Goal: Task Accomplishment & Management: Manage account settings

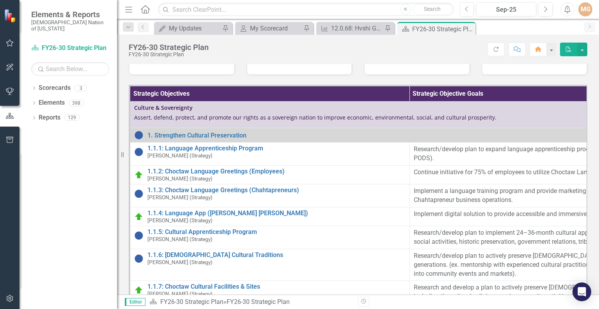
scroll to position [195, 0]
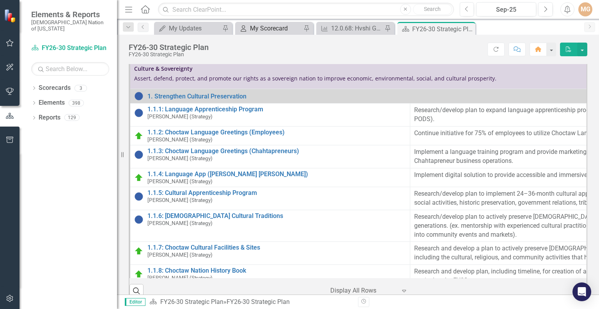
drag, startPoint x: 261, startPoint y: 28, endPoint x: 265, endPoint y: 29, distance: 4.0
click at [261, 28] on div "My Scorecard" at bounding box center [276, 28] width 52 height 10
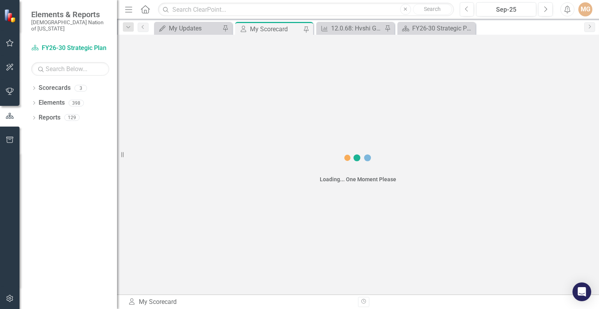
click at [265, 29] on div "My Scorecard" at bounding box center [276, 29] width 52 height 10
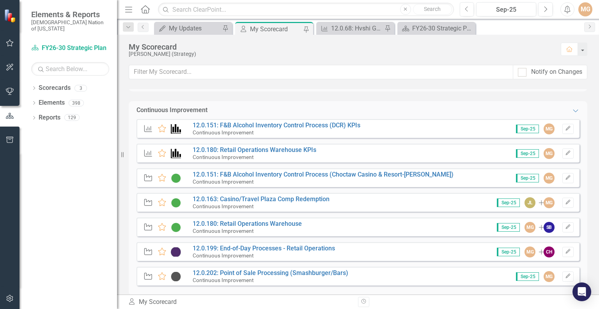
scroll to position [468, 0]
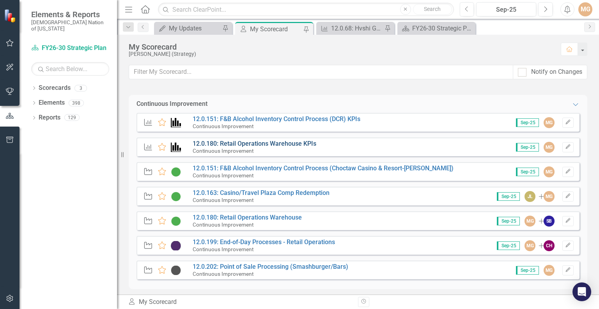
click at [289, 143] on link "12.0.180: Retail Operations Warehouse KPIs" at bounding box center [255, 143] width 124 height 7
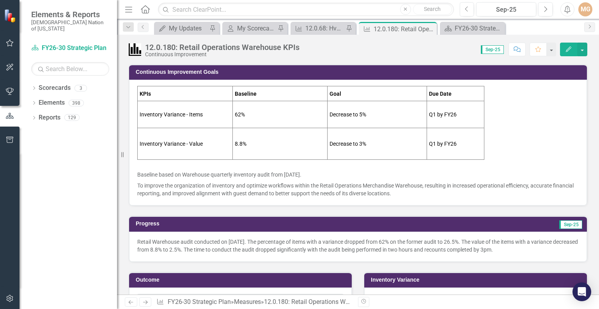
click at [552, 249] on p "Retail Warehouse audit conducted on [DATE]. The percentage of items with a vari…" at bounding box center [358, 246] width 442 height 16
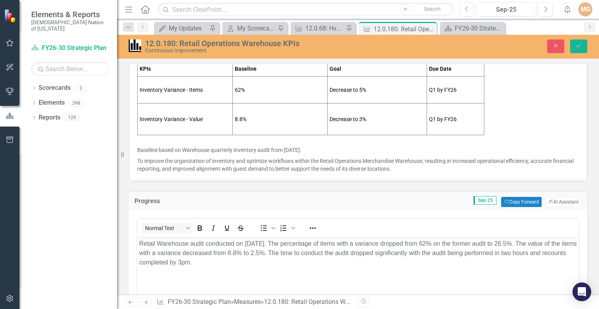
scroll to position [39, 0]
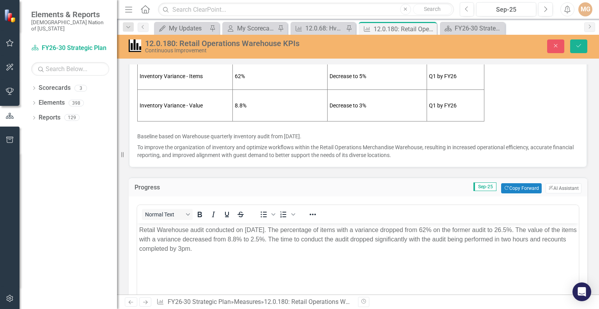
click at [297, 246] on p "Retail Warehouse audit conducted on [DATE]. The percentage of items with a vari…" at bounding box center [358, 239] width 438 height 28
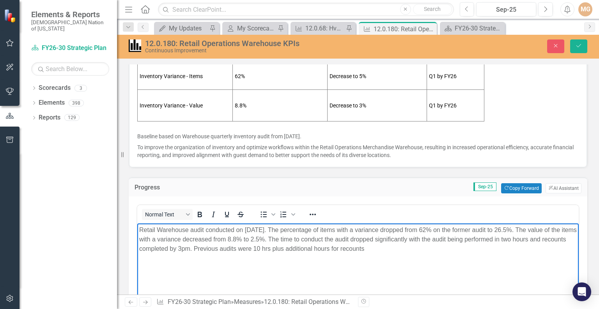
click at [432, 251] on p "Retail Warehouse audit conducted on [DATE]. The percentage of items with a vari…" at bounding box center [358, 239] width 438 height 28
click at [371, 246] on p "Retail Warehouse audit conducted on [DATE]. The percentage of items with a vari…" at bounding box center [358, 239] width 438 height 28
click at [419, 248] on p "Retail Warehouse audit conducted on [DATE]. The percentage of items with a vari…" at bounding box center [358, 239] width 438 height 28
drag, startPoint x: 419, startPoint y: 248, endPoint x: 341, endPoint y: 248, distance: 78.4
click at [341, 248] on p "Retail Warehouse audit conducted on [DATE]. The percentage of items with a vari…" at bounding box center [358, 239] width 438 height 28
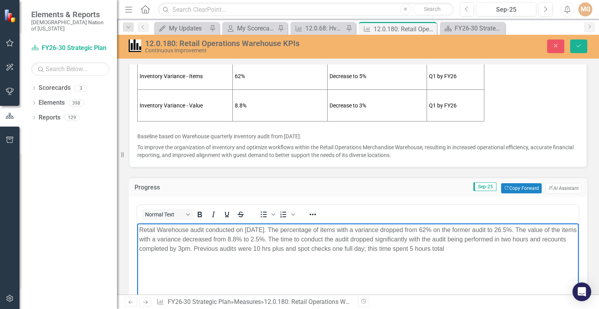
click at [519, 248] on p "Retail Warehouse audit conducted on [DATE]. The percentage of items with a vari…" at bounding box center [358, 239] width 438 height 28
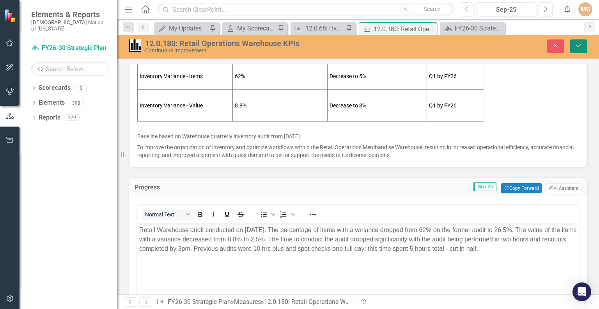
click at [581, 48] on button "Save" at bounding box center [579, 46] width 17 height 14
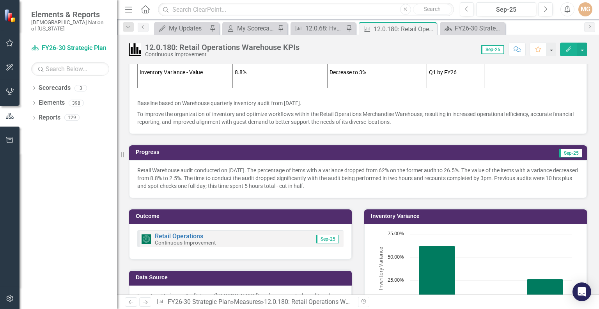
scroll to position [78, 0]
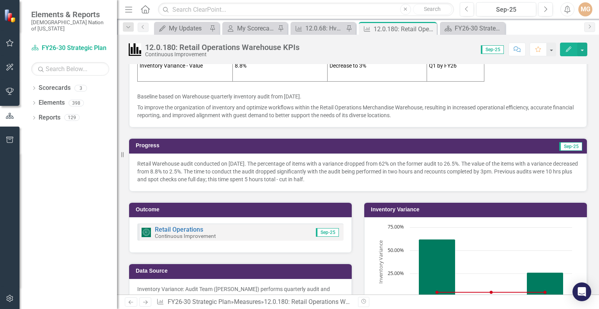
click at [378, 175] on p "Retail Warehouse audit conducted on [DATE]. The percentage of items with a vari…" at bounding box center [358, 171] width 442 height 23
click at [377, 175] on p "Retail Warehouse audit conducted on [DATE]. The percentage of items with a vari…" at bounding box center [358, 171] width 442 height 23
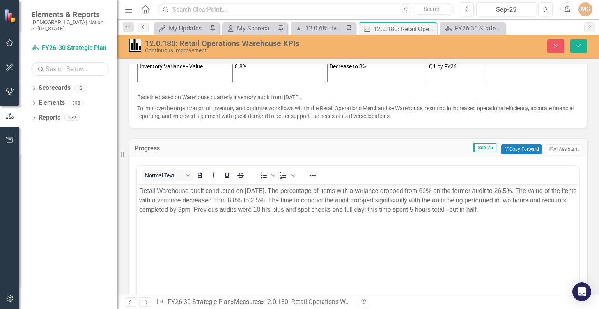
scroll to position [0, 0]
click at [547, 210] on p "Retail Warehouse audit conducted on [DATE]. The percentage of items with a vari…" at bounding box center [358, 200] width 438 height 28
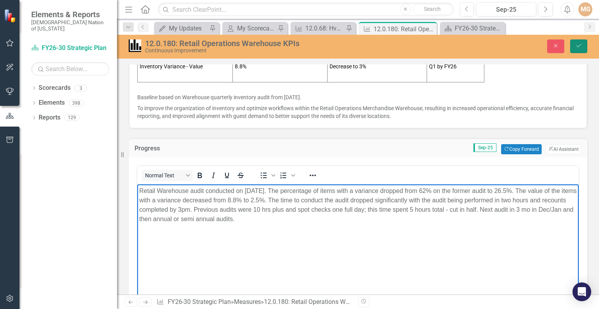
click at [587, 49] on button "Save" at bounding box center [579, 46] width 17 height 14
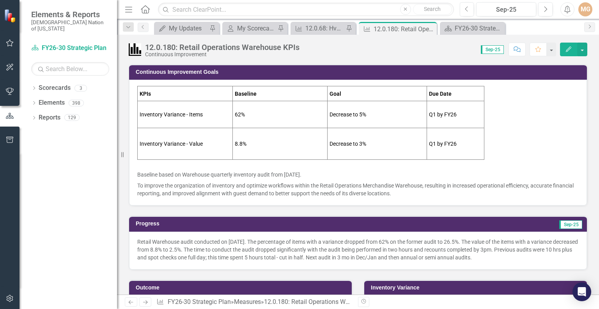
click at [549, 254] on p "Retail Warehouse audit conducted on [DATE]. The percentage of items with a vari…" at bounding box center [358, 249] width 442 height 23
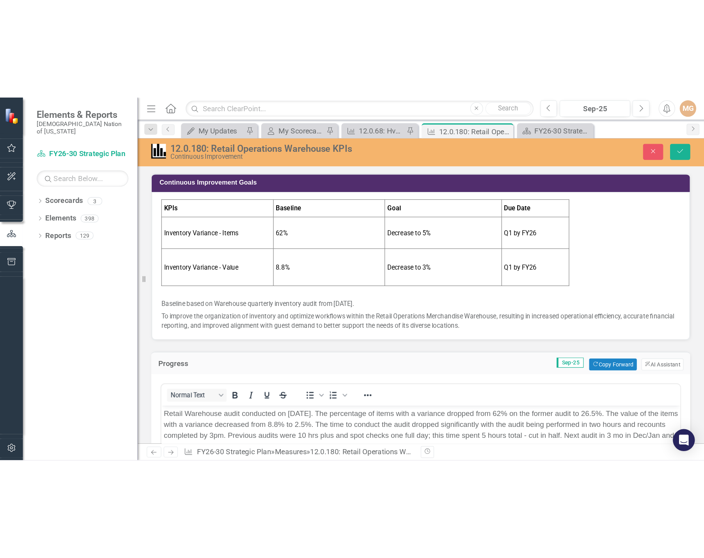
scroll to position [39, 0]
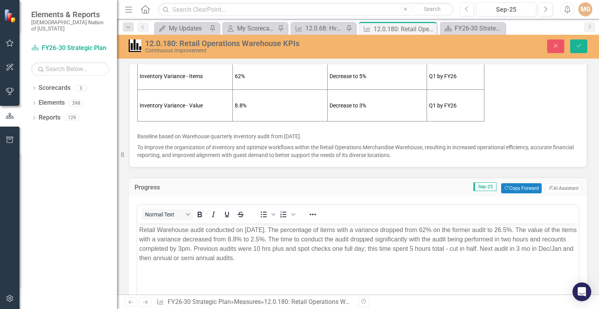
click at [315, 260] on p "Retail Warehouse audit conducted on [DATE]. The percentage of items with a vari…" at bounding box center [358, 243] width 438 height 37
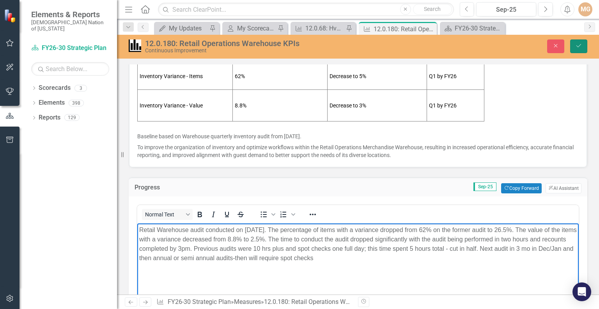
click at [580, 47] on icon "Save" at bounding box center [579, 45] width 7 height 5
